Goal: Information Seeking & Learning: Learn about a topic

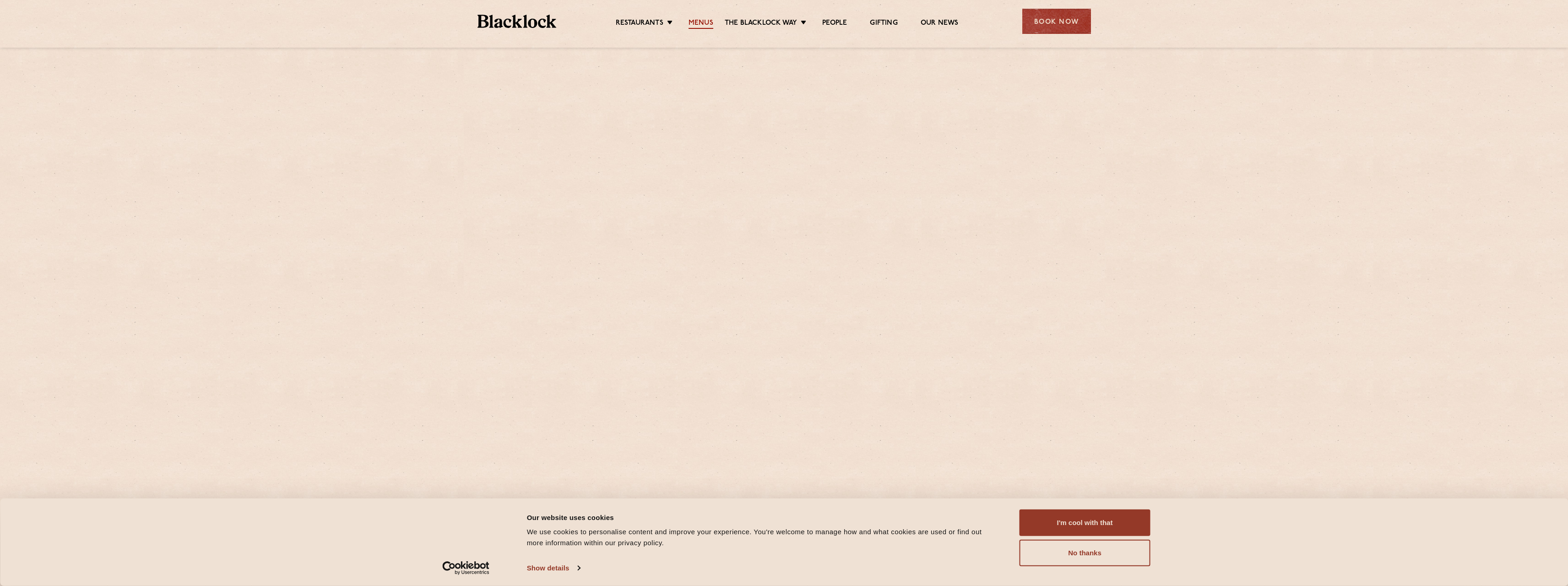
click at [700, 25] on link "Menus" at bounding box center [701, 24] width 25 height 10
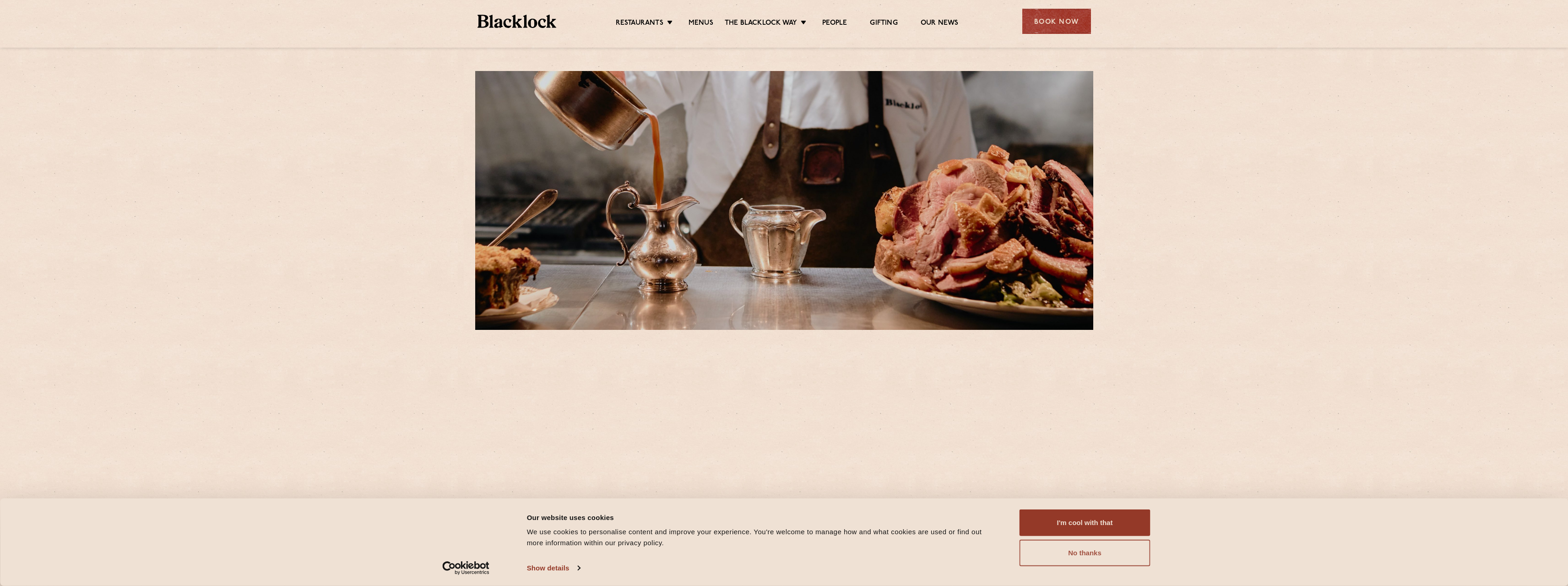
click at [1094, 553] on button "No thanks" at bounding box center [1085, 553] width 131 height 27
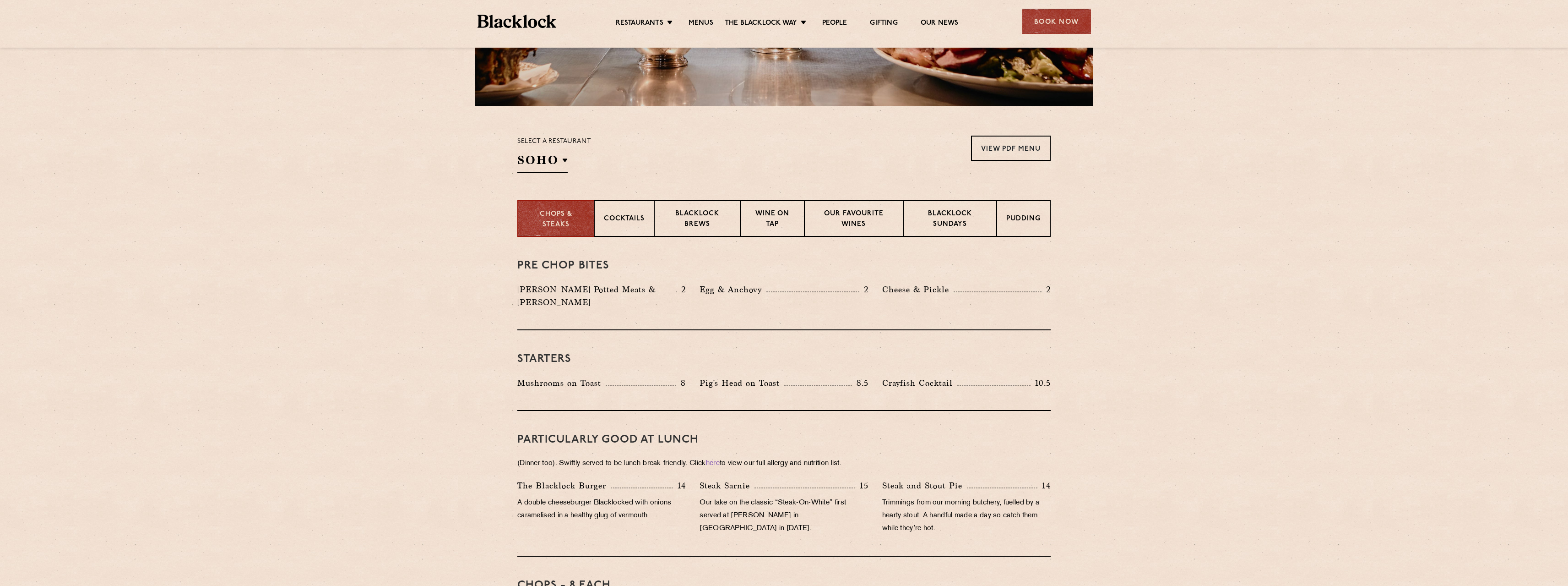
scroll to position [224, 0]
click at [558, 160] on h2 "SOHO" at bounding box center [542, 163] width 51 height 21
click at [565, 253] on p "Covent Garden" at bounding box center [563, 255] width 66 height 9
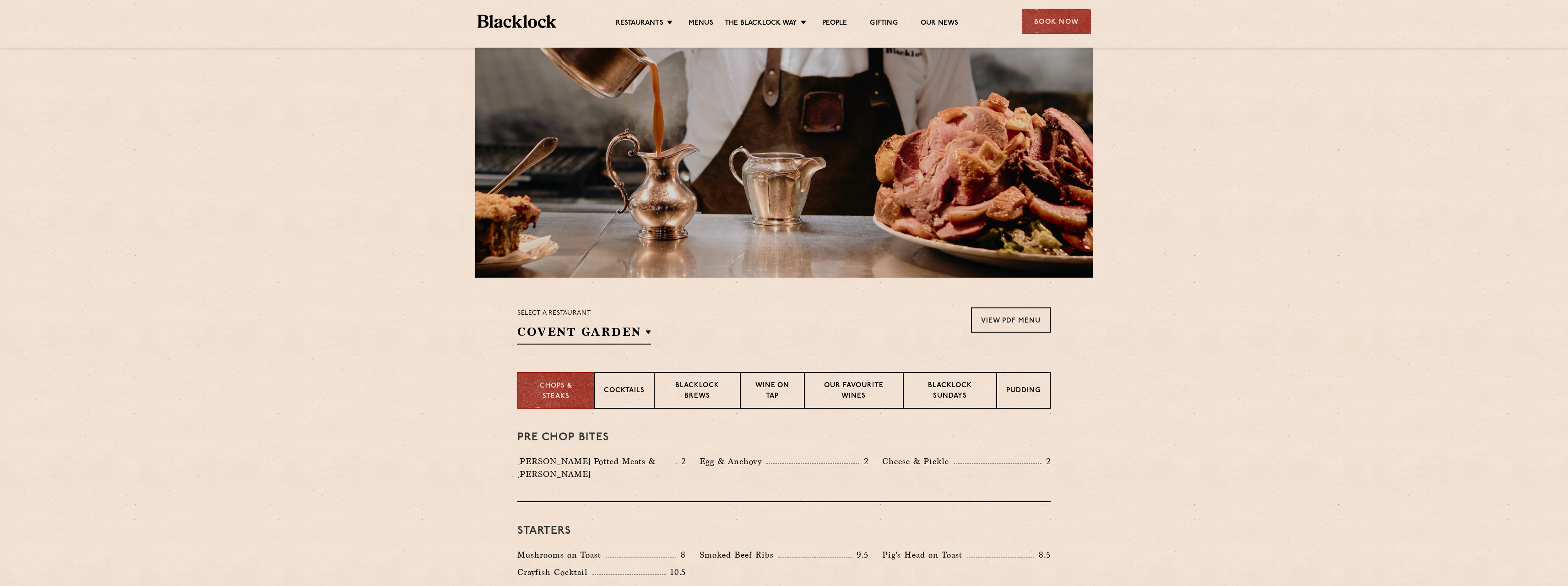
scroll to position [0, 0]
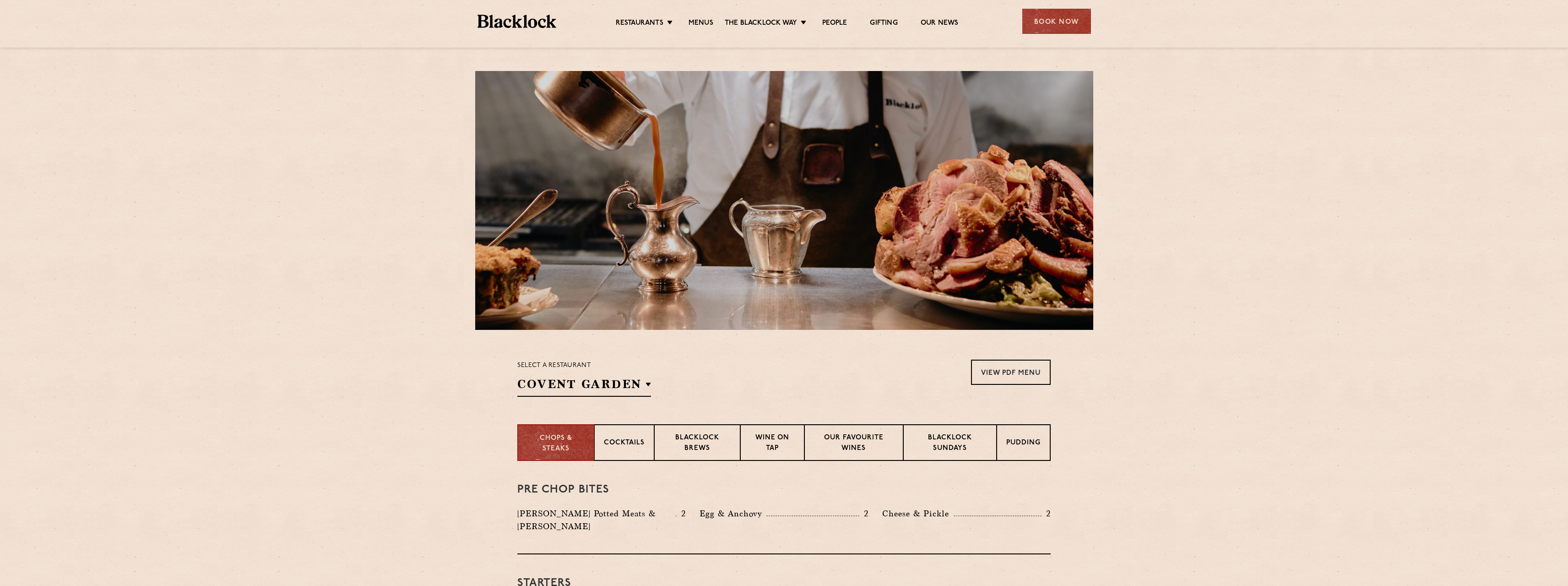
click at [907, 243] on div at bounding box center [784, 200] width 618 height 259
click at [1079, 15] on div "Book Now" at bounding box center [1056, 21] width 69 height 25
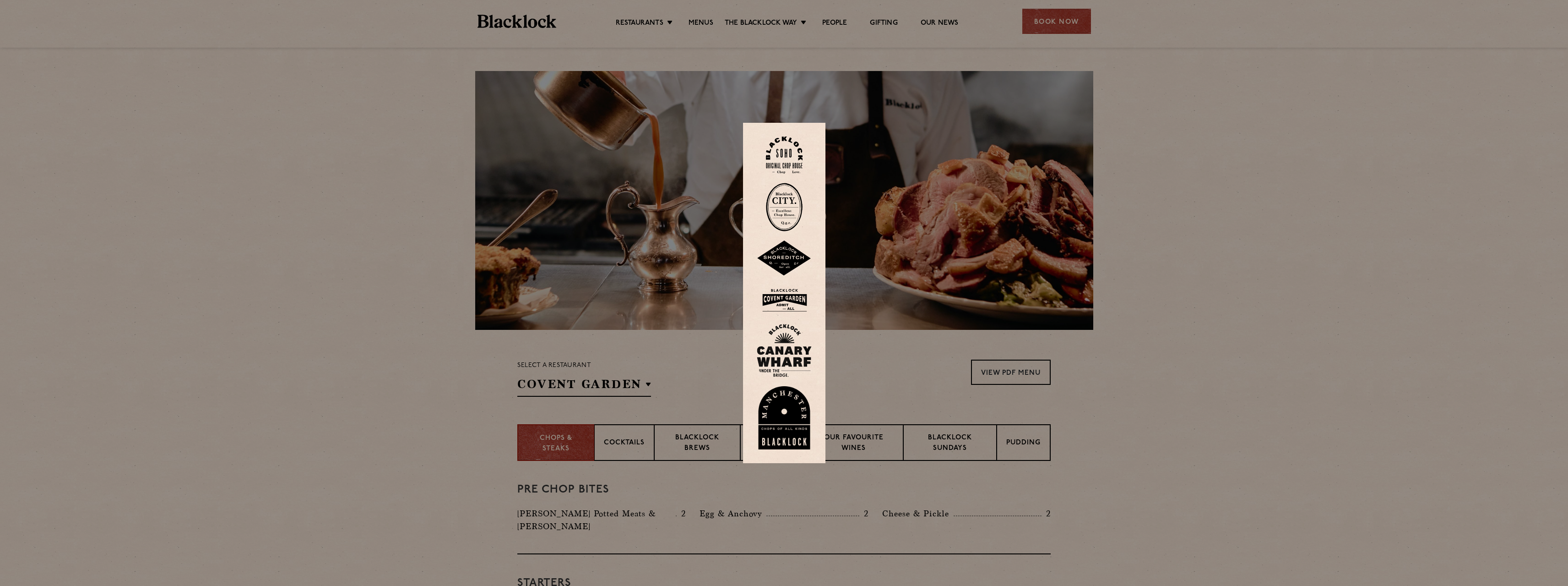
click at [784, 297] on img at bounding box center [784, 300] width 55 height 30
